Goal: Find specific page/section: Find specific page/section

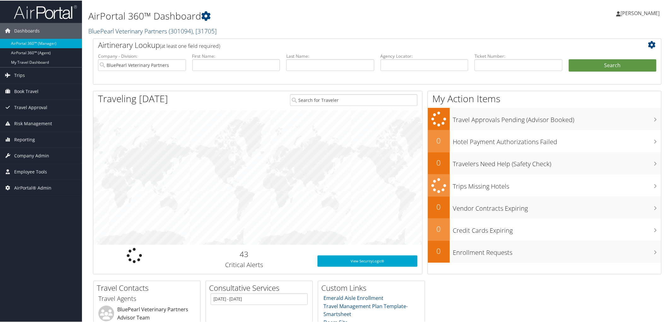
click at [98, 26] on h2 "BluePearl Veterinary Partners ( 301094 ) , [ 31705 ]" at bounding box center [280, 30] width 385 height 11
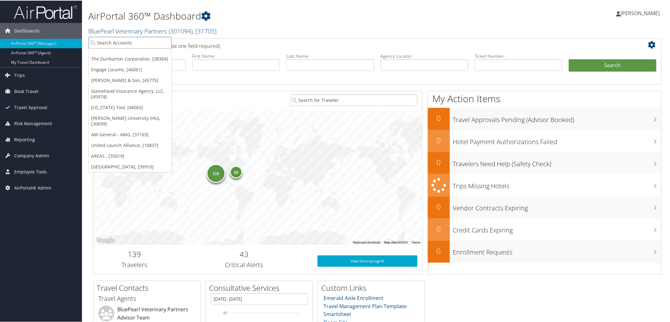
click at [103, 45] on input "search" at bounding box center [130, 42] width 83 height 12
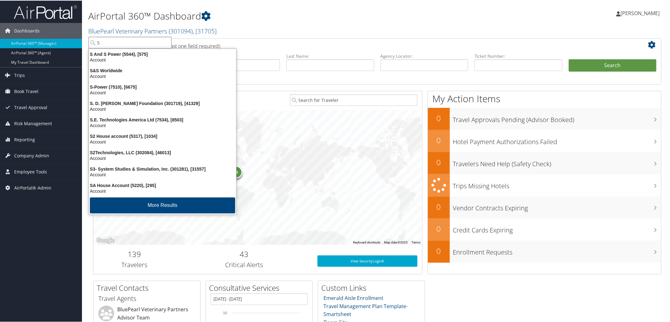
type input "S3"
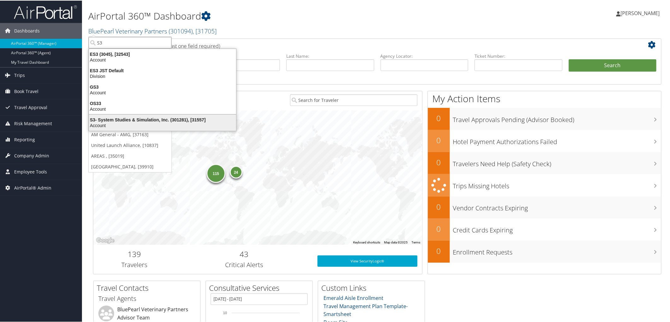
click at [114, 116] on div "S3- System Studies & Simulation, Inc. (301281), [31557] Account" at bounding box center [162, 122] width 145 height 14
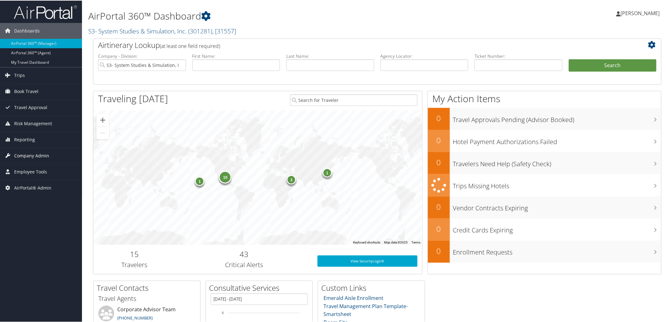
click at [39, 153] on span "Company Admin" at bounding box center [31, 155] width 35 height 16
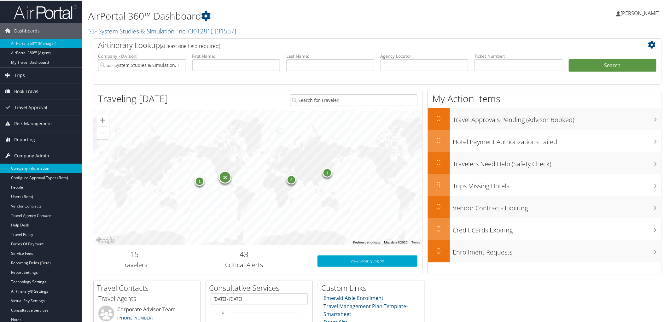
click at [41, 168] on link "Company Information" at bounding box center [41, 167] width 82 height 9
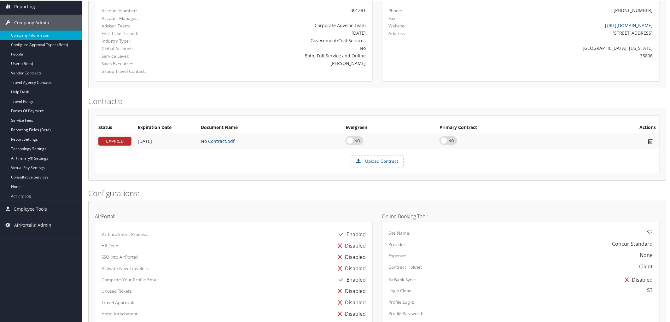
scroll to position [105, 0]
